Goal: Contribute content: Add original content to the website for others to see

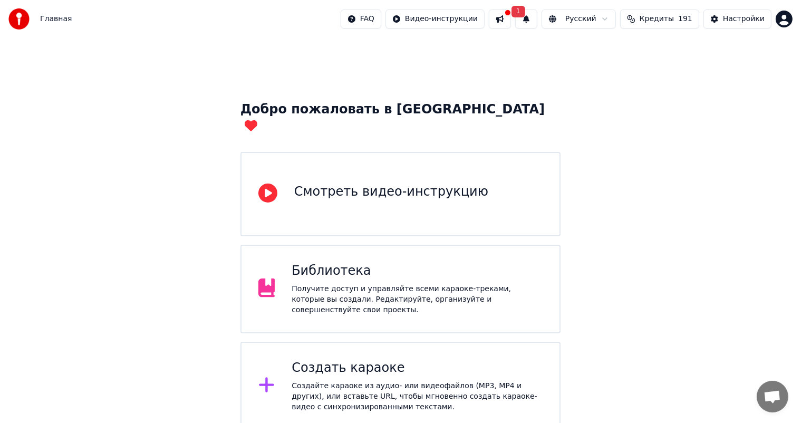
click at [367, 289] on div "Получите доступ и управляйте всеми караоке-треками, которые вы создали. Редакти…" at bounding box center [416, 300] width 251 height 32
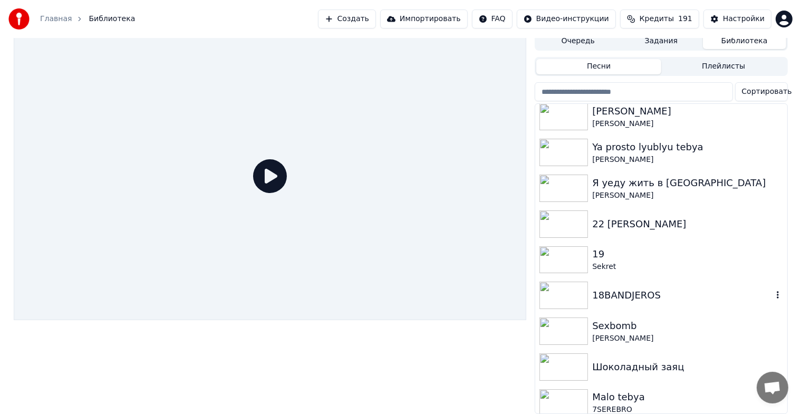
scroll to position [13, 0]
click at [603, 364] on div "Шоколадный заяц" at bounding box center [682, 366] width 180 height 15
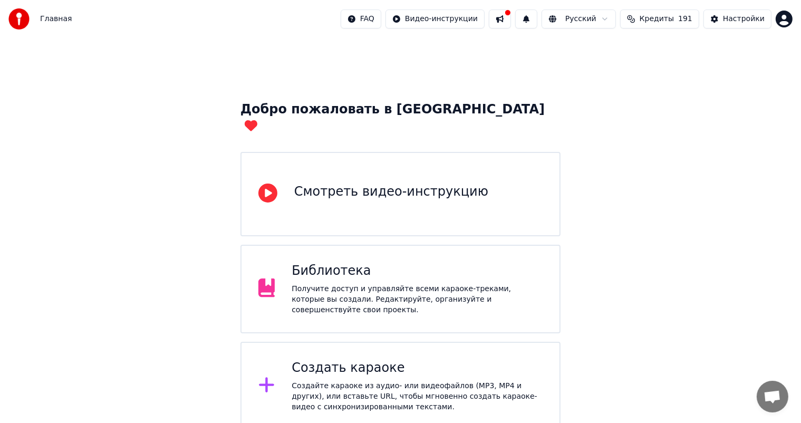
click at [367, 359] on div "Создать караоке" at bounding box center [416, 367] width 251 height 17
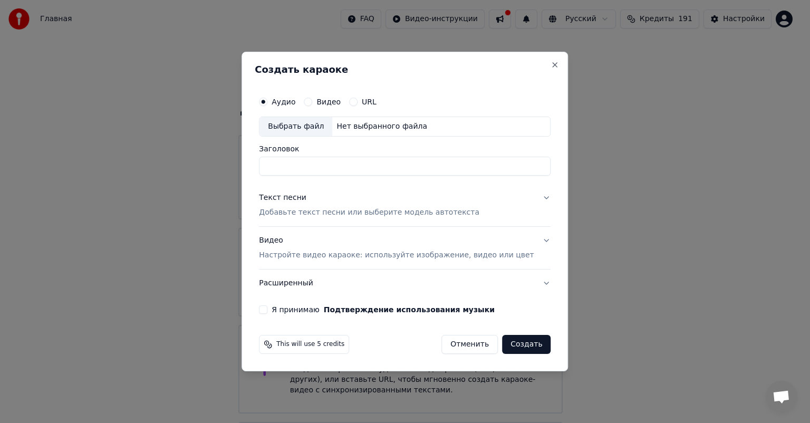
click at [294, 126] on div "Выбрать файл" at bounding box center [295, 126] width 73 height 19
type input "**********"
click at [341, 214] on p "Добавьте текст песни или выберите модель автотекста" at bounding box center [369, 212] width 220 height 11
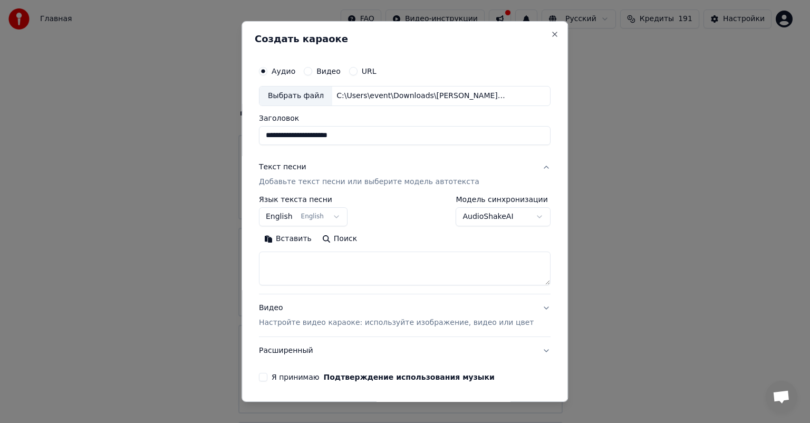
click at [343, 273] on textarea at bounding box center [404, 268] width 291 height 34
paste textarea "**********"
type textarea "**********"
click at [338, 317] on p "Настройте видео караоке: используйте изображение, видео или цвет" at bounding box center [396, 322] width 275 height 11
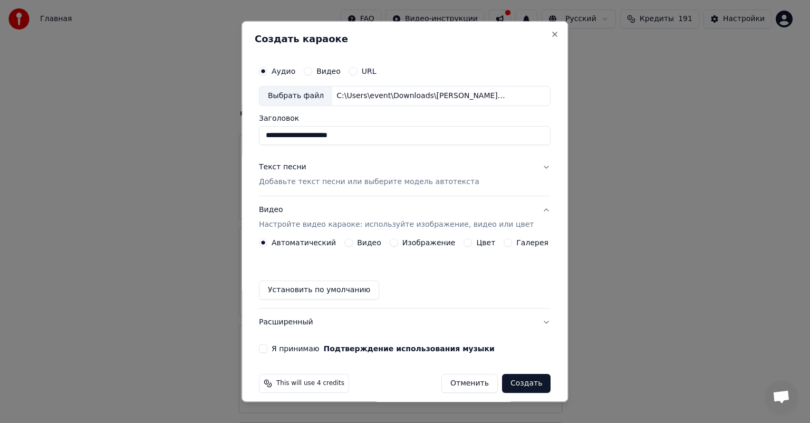
click at [390, 241] on button "Изображение" at bounding box center [393, 242] width 8 height 8
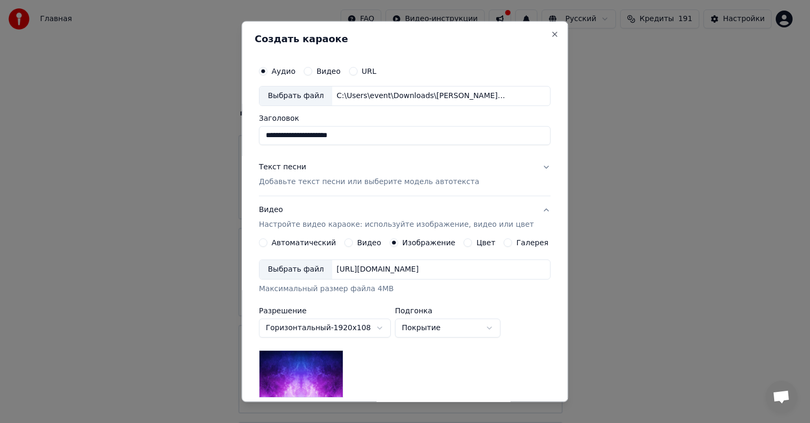
click at [313, 271] on div "Выбрать файл" at bounding box center [295, 269] width 73 height 19
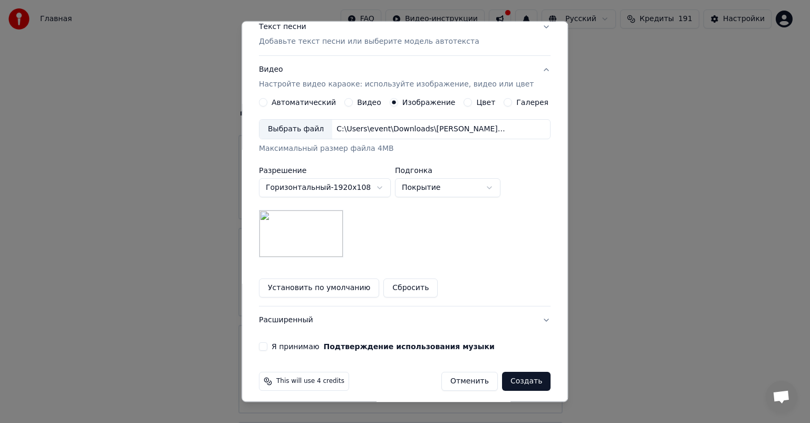
scroll to position [145, 0]
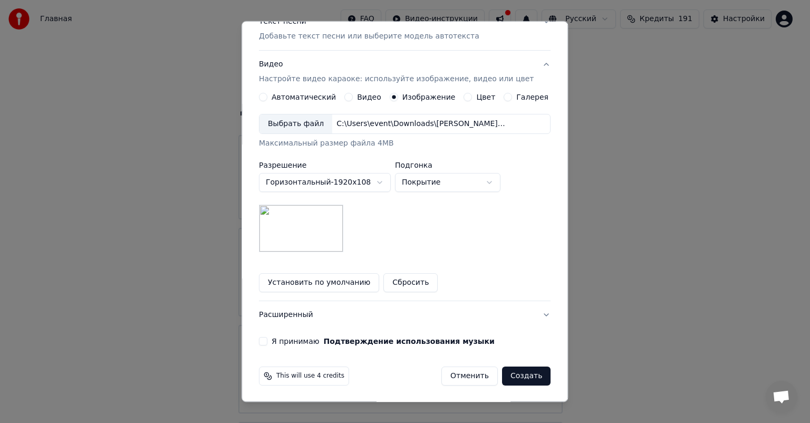
click at [267, 337] on button "Я принимаю Подтверждение использования музыки" at bounding box center [263, 341] width 8 height 8
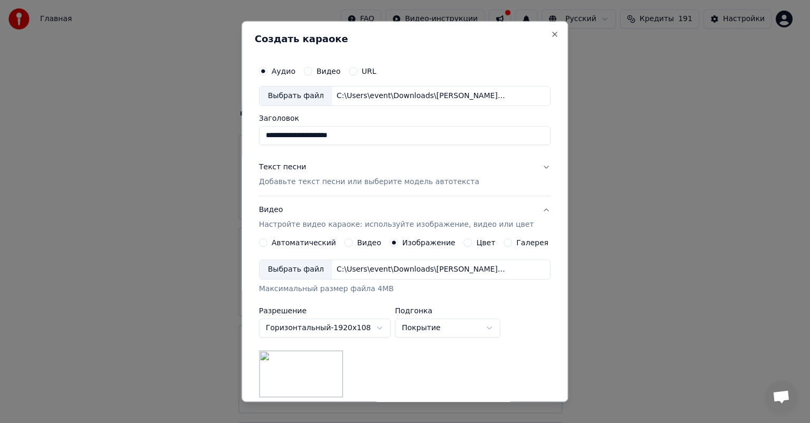
drag, startPoint x: 378, startPoint y: 140, endPoint x: 319, endPoint y: 143, distance: 59.1
click at [319, 143] on input "**********" at bounding box center [404, 135] width 291 height 19
click at [304, 137] on input "**********" at bounding box center [404, 135] width 291 height 19
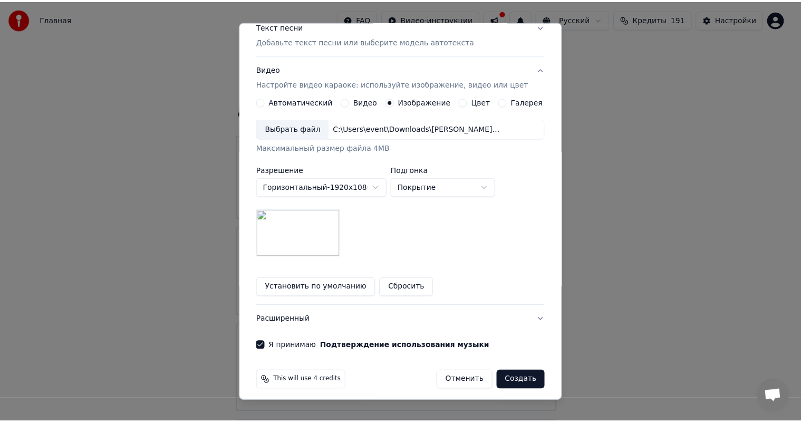
scroll to position [145, 0]
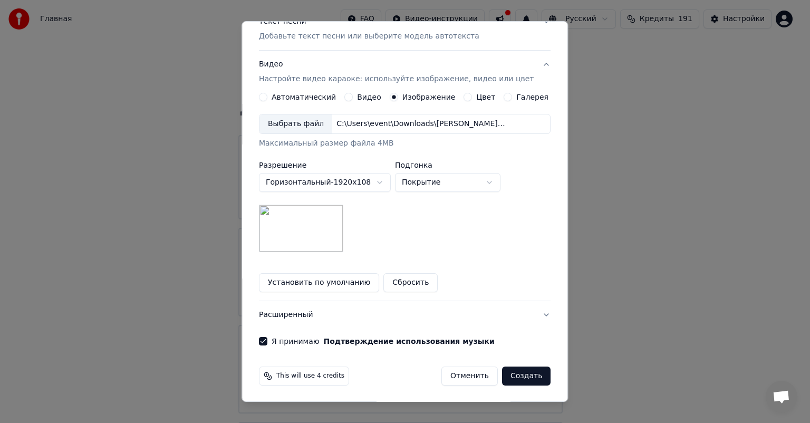
type input "**********"
click at [519, 379] on button "Создать" at bounding box center [526, 375] width 48 height 19
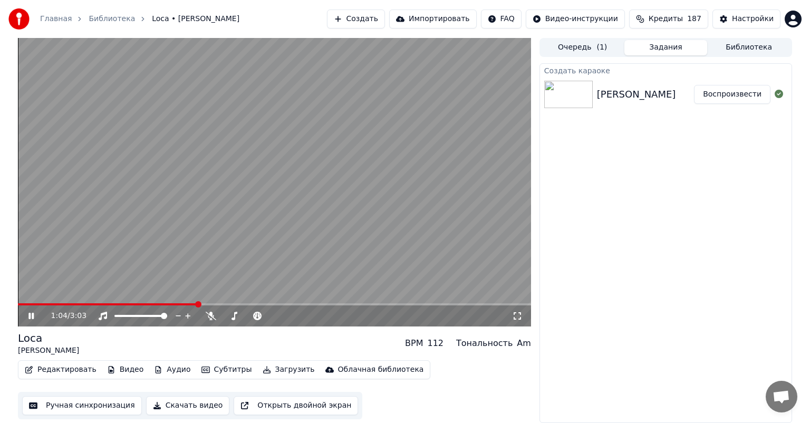
click at [291, 148] on video at bounding box center [274, 182] width 513 height 288
click at [210, 319] on icon at bounding box center [211, 315] width 11 height 8
click at [18, 303] on span at bounding box center [19, 304] width 3 height 2
click at [83, 405] on button "Ручная синхронизация" at bounding box center [82, 405] width 120 height 19
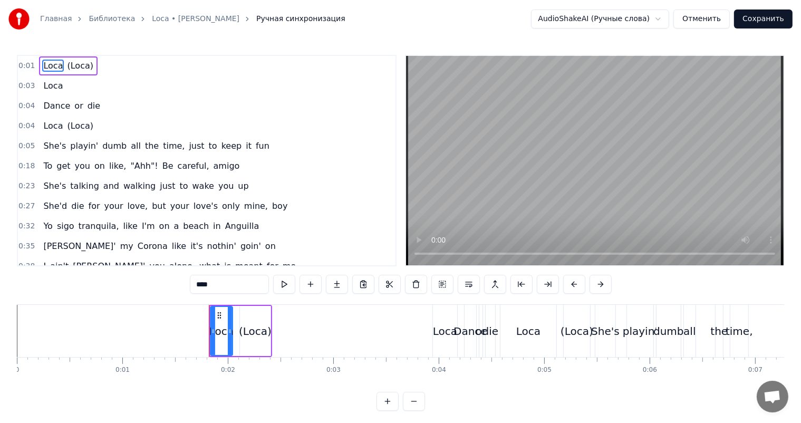
click at [611, 177] on video at bounding box center [594, 160] width 377 height 209
click at [538, 197] on video at bounding box center [594, 160] width 377 height 209
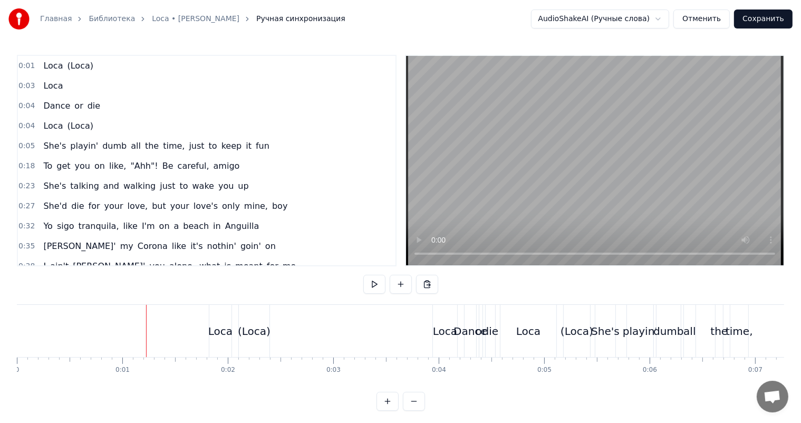
click at [661, 133] on video at bounding box center [594, 160] width 377 height 209
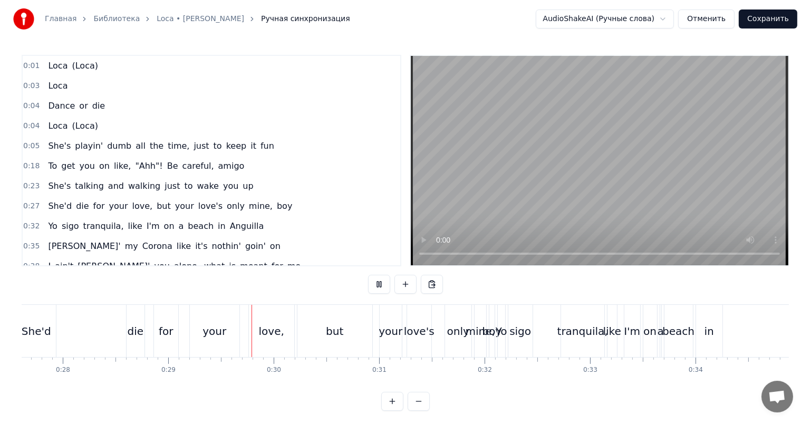
scroll to position [0, 3035]
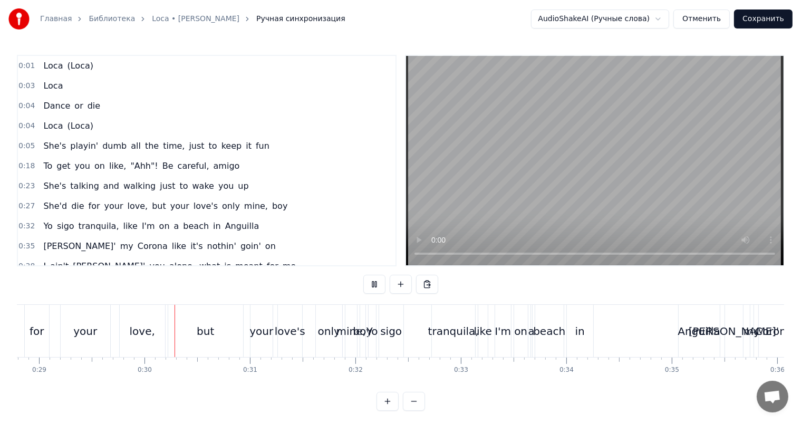
click at [608, 158] on video at bounding box center [594, 160] width 377 height 209
click at [525, 160] on video at bounding box center [594, 160] width 377 height 209
click at [518, 162] on video at bounding box center [594, 160] width 377 height 209
click at [582, 167] on video at bounding box center [594, 160] width 377 height 209
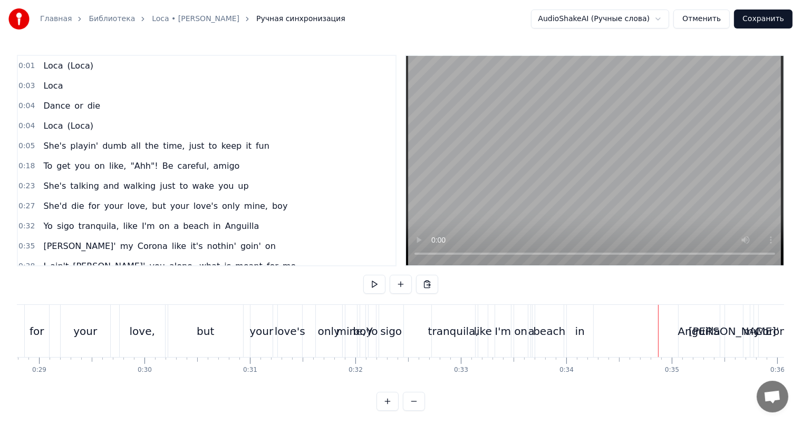
click at [702, 16] on button "Отменить" at bounding box center [701, 18] width 56 height 19
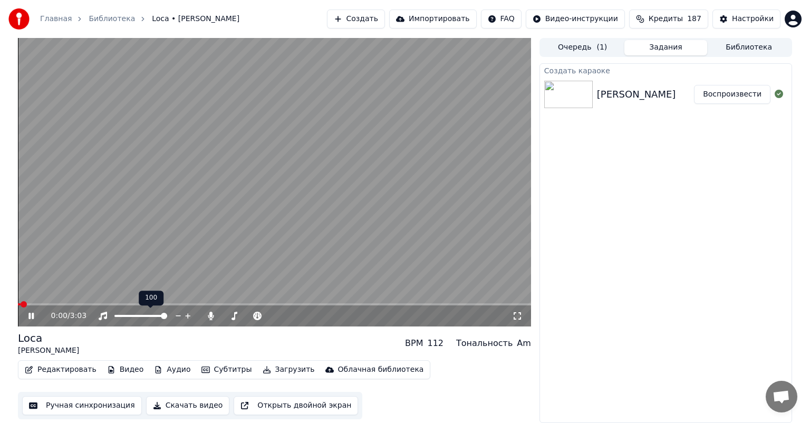
click at [171, 201] on video at bounding box center [274, 182] width 513 height 288
click at [56, 372] on button "Редактировать" at bounding box center [61, 369] width 80 height 15
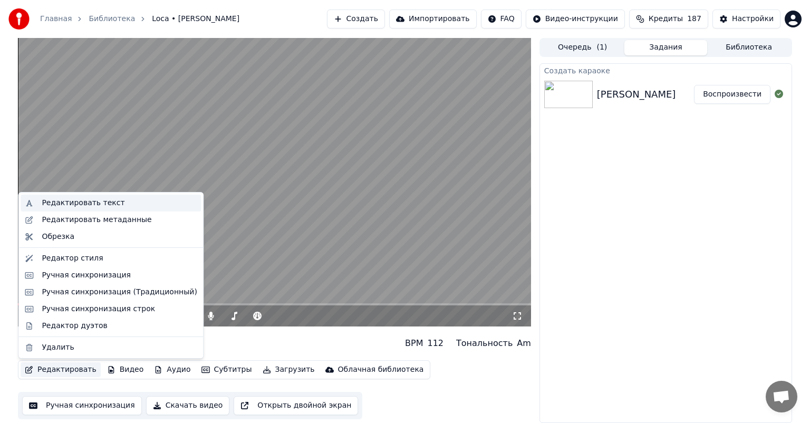
click at [80, 206] on div "Редактировать текст" at bounding box center [83, 203] width 83 height 11
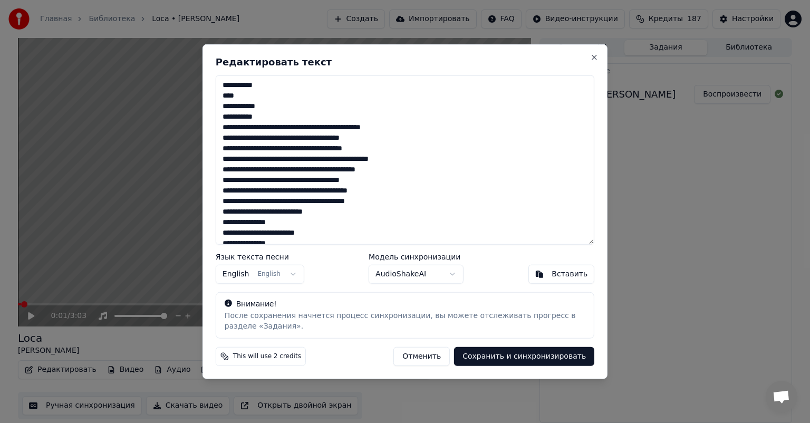
click at [278, 163] on textarea at bounding box center [405, 159] width 378 height 169
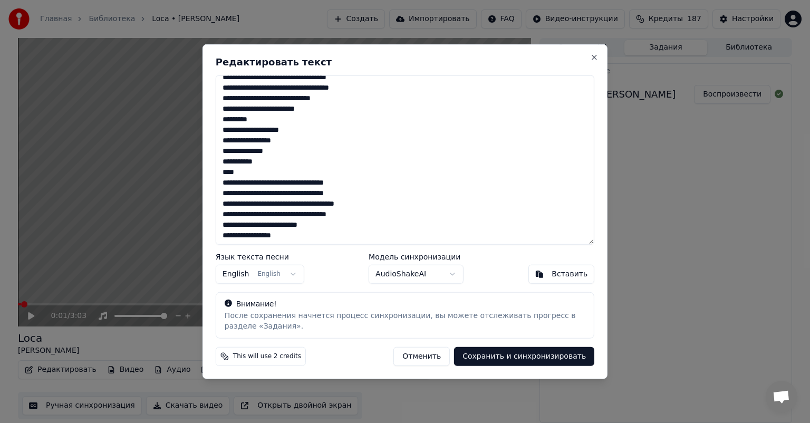
scroll to position [377, 0]
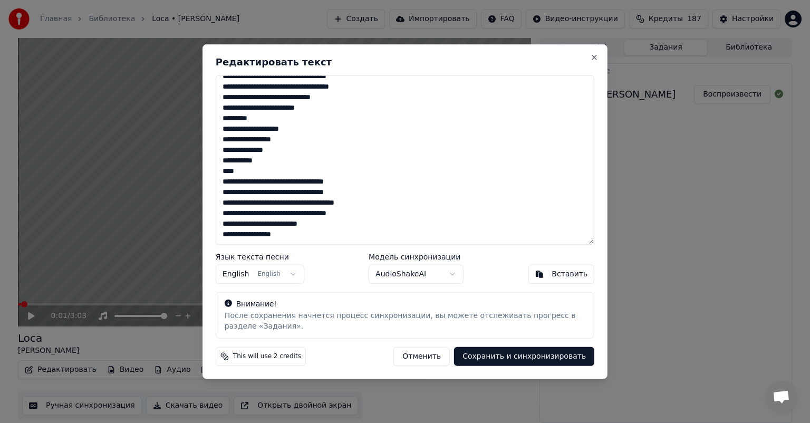
drag, startPoint x: 314, startPoint y: 110, endPoint x: 220, endPoint y: 110, distance: 93.8
click at [220, 110] on textarea at bounding box center [405, 159] width 378 height 169
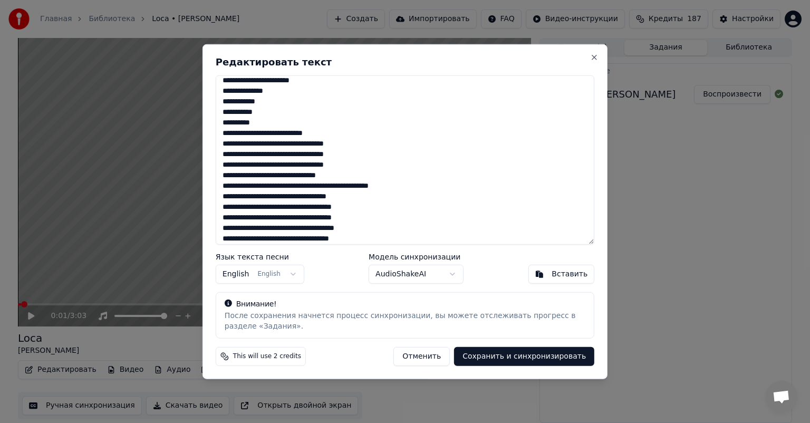
scroll to position [0, 0]
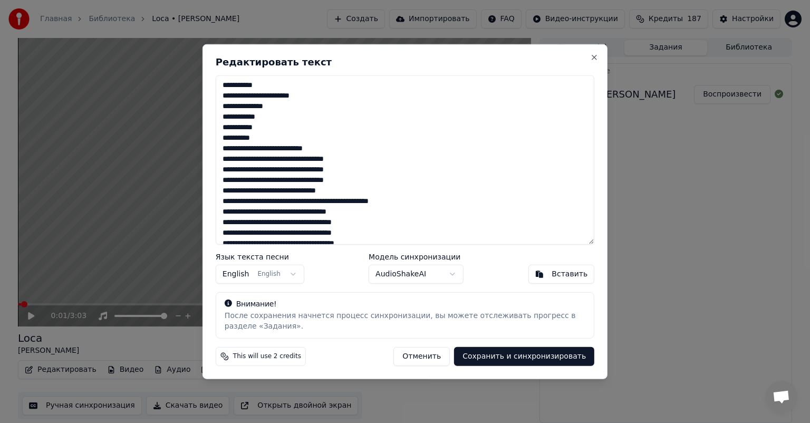
type textarea "**********"
click at [259, 270] on button "English English" at bounding box center [260, 273] width 89 height 19
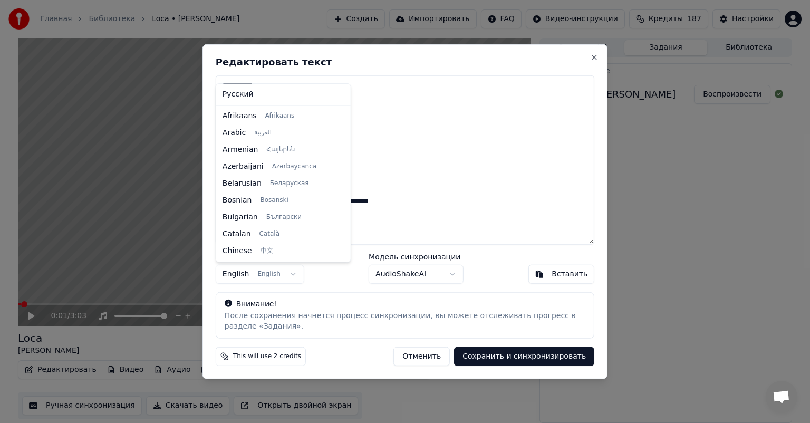
scroll to position [84, 0]
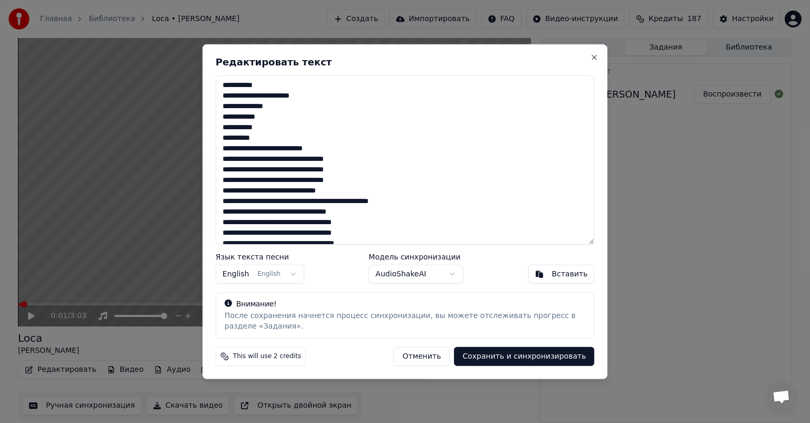
click at [289, 272] on body "Главная Библиотека Loca • [PERSON_NAME] Создать Импортировать FAQ Видео-инструк…" at bounding box center [405, 211] width 810 height 423
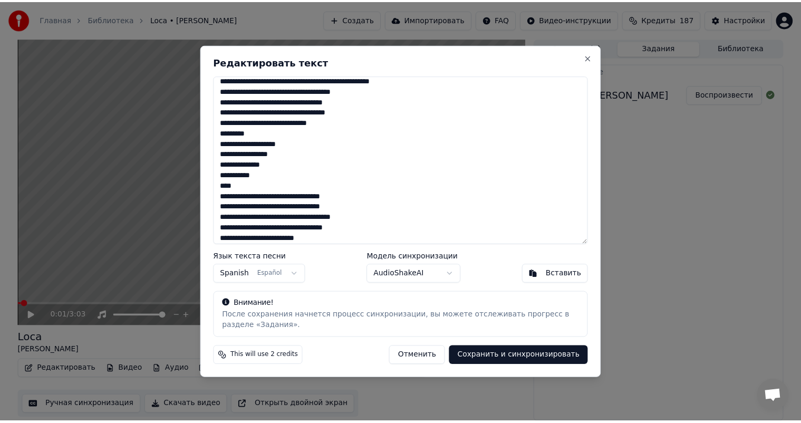
scroll to position [367, 0]
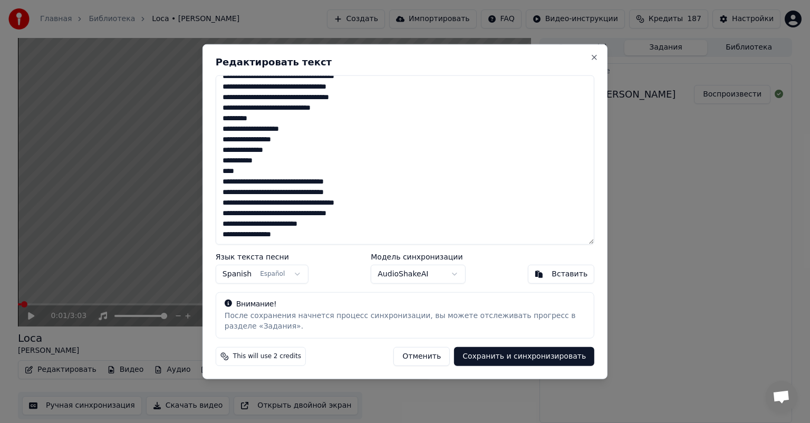
click at [506, 359] on button "Сохранить и синхронизировать" at bounding box center [524, 355] width 140 height 19
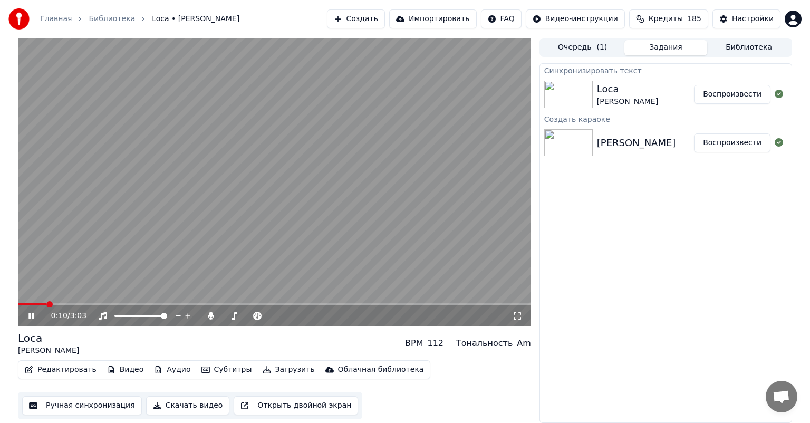
click at [753, 93] on button "Воспроизвести" at bounding box center [732, 94] width 76 height 19
click at [100, 406] on button "Ручная синхронизация" at bounding box center [82, 405] width 120 height 19
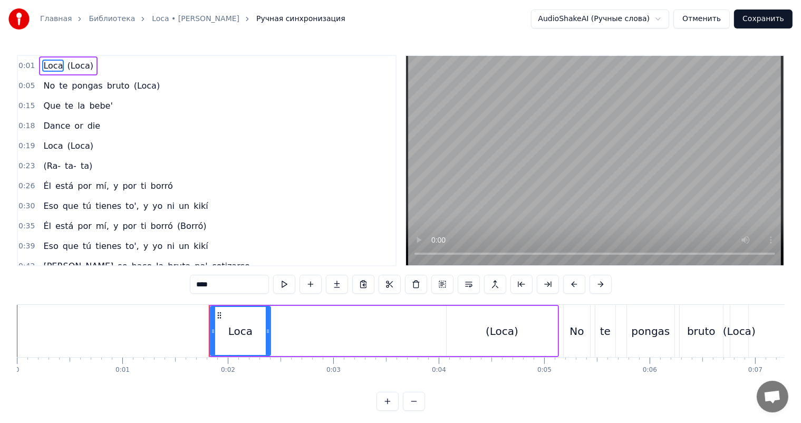
click at [563, 175] on video at bounding box center [594, 160] width 377 height 209
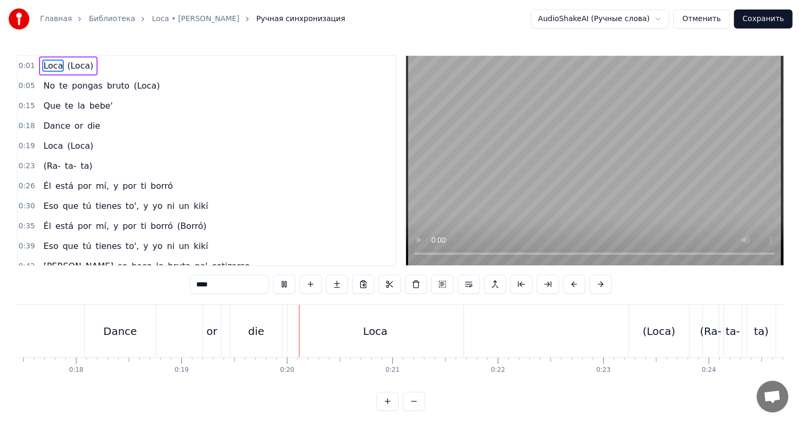
scroll to position [0, 2009]
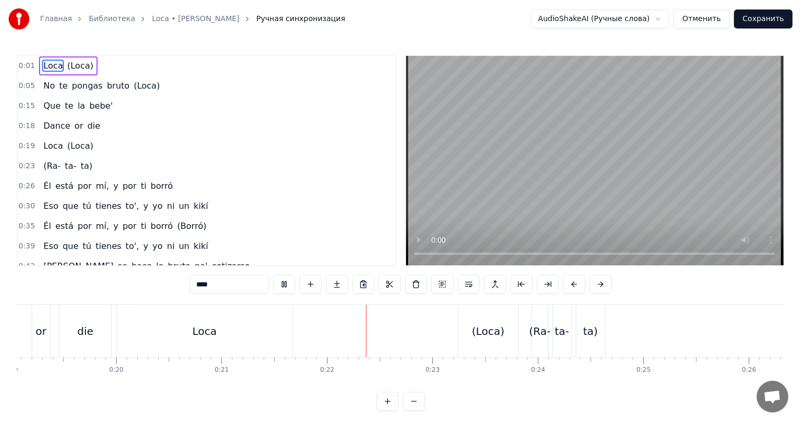
click at [555, 188] on video at bounding box center [594, 160] width 377 height 209
click at [235, 348] on div "Loca" at bounding box center [204, 331] width 176 height 52
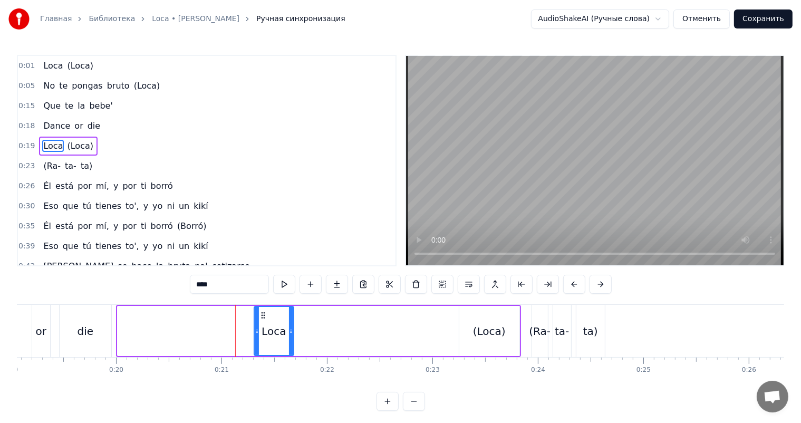
drag, startPoint x: 118, startPoint y: 343, endPoint x: 255, endPoint y: 338, distance: 136.6
click at [255, 338] on div at bounding box center [257, 331] width 4 height 48
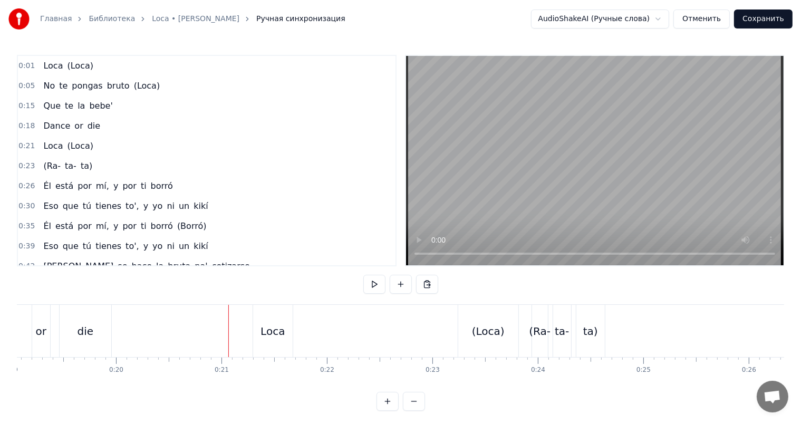
click at [528, 155] on video at bounding box center [594, 160] width 377 height 209
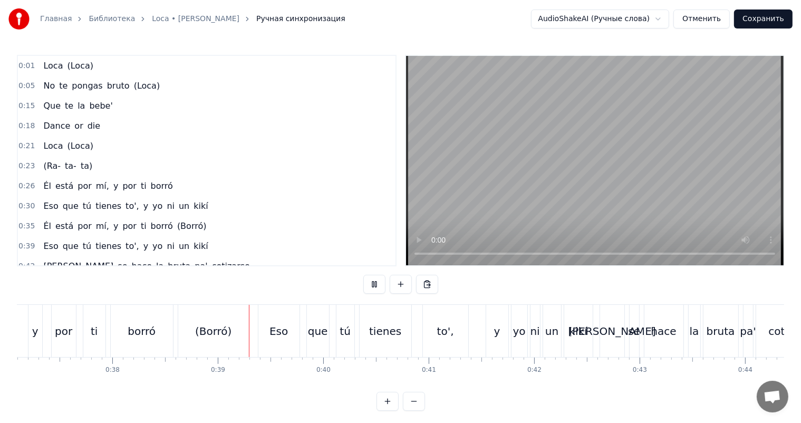
scroll to position [0, 4035]
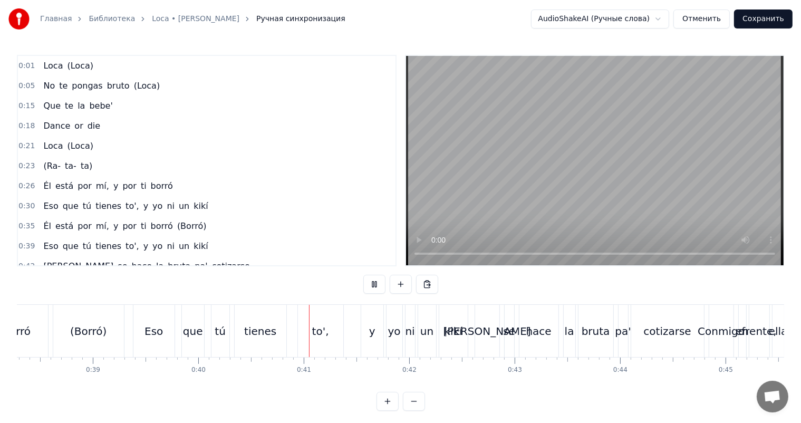
click at [570, 173] on video at bounding box center [594, 160] width 377 height 209
click at [550, 187] on video at bounding box center [594, 160] width 377 height 209
click at [662, 137] on video at bounding box center [594, 160] width 377 height 209
click at [615, 142] on video at bounding box center [594, 160] width 377 height 209
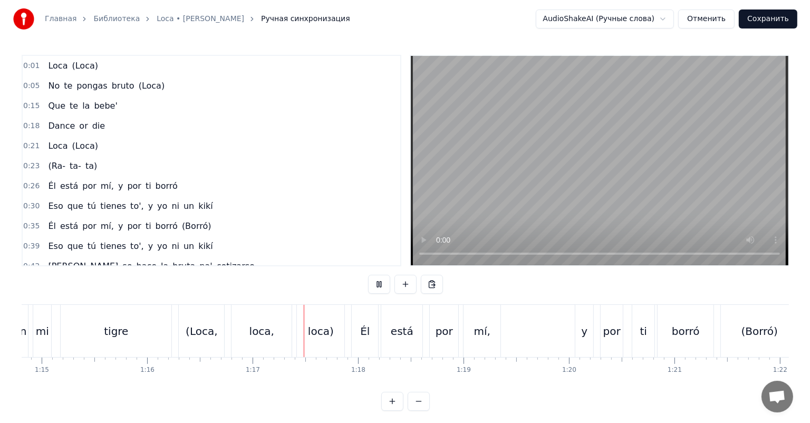
scroll to position [0, 8056]
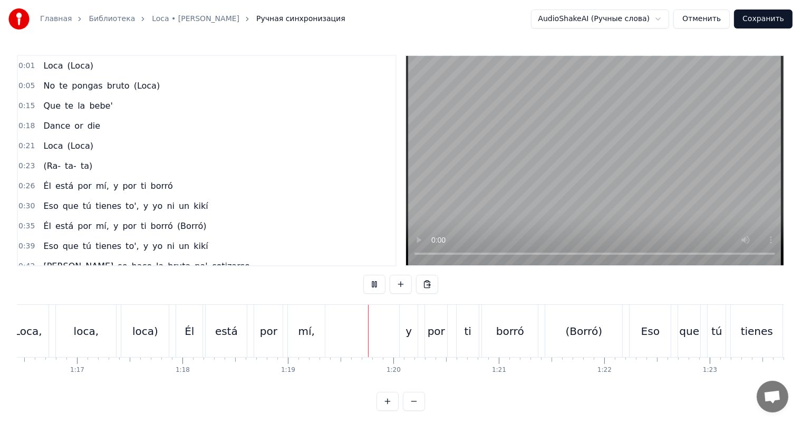
click at [544, 164] on video at bounding box center [594, 160] width 377 height 209
click at [756, 26] on button "Сохранить" at bounding box center [763, 18] width 59 height 19
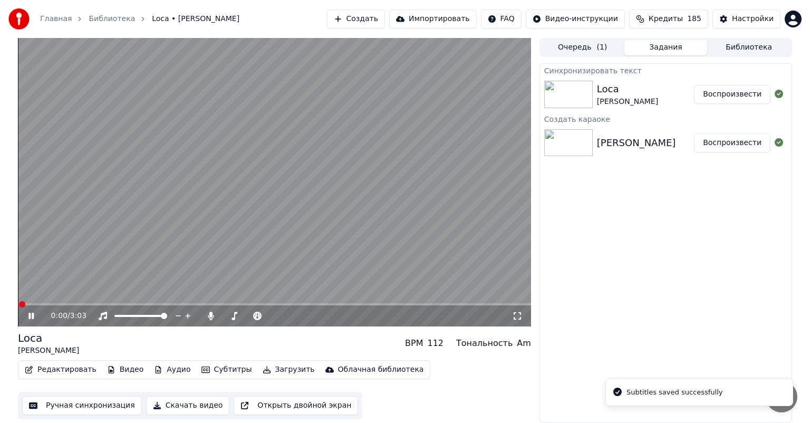
click at [202, 155] on video at bounding box center [274, 182] width 513 height 288
